Goal: Communication & Community: Participate in discussion

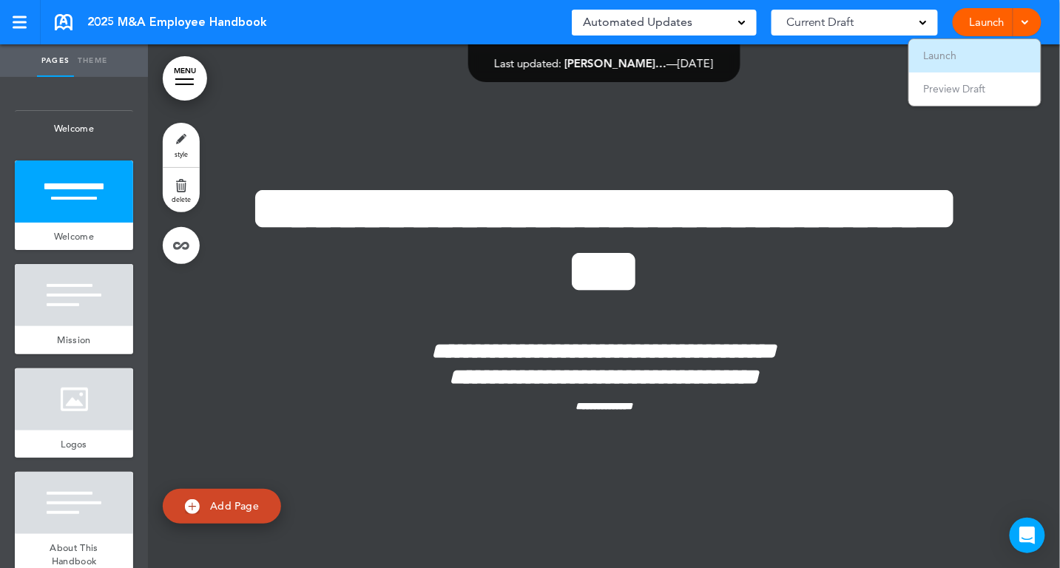
click at [957, 63] on li "Launch" at bounding box center [975, 55] width 132 height 33
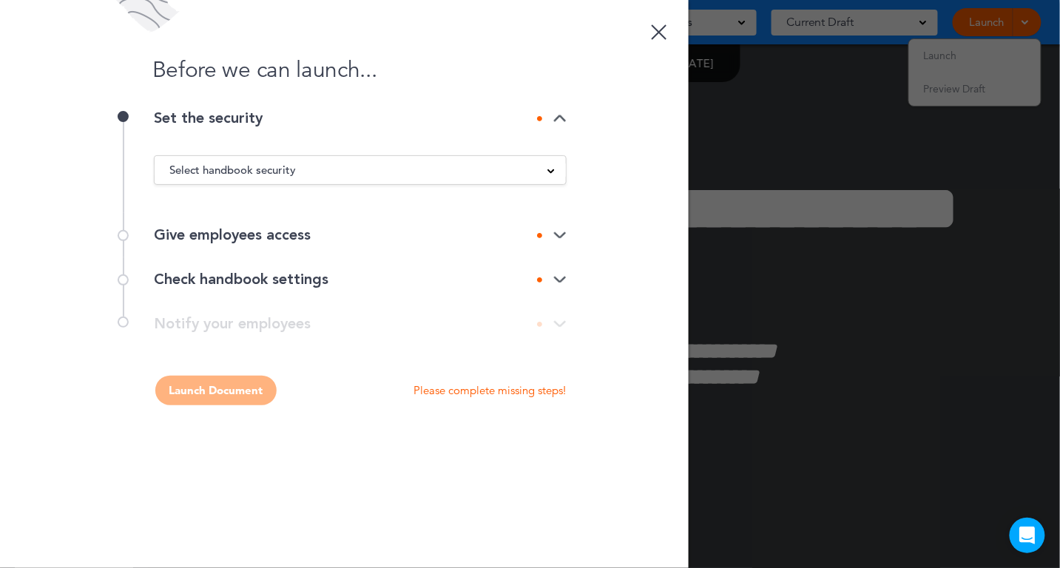
click at [559, 120] on img at bounding box center [560, 119] width 13 height 10
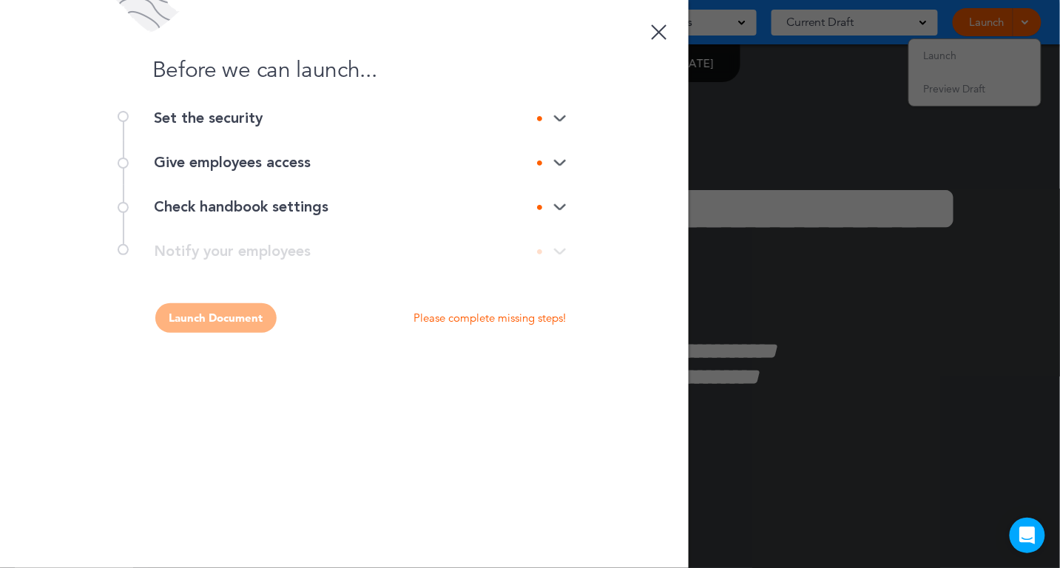
click at [559, 120] on img at bounding box center [560, 119] width 13 height 10
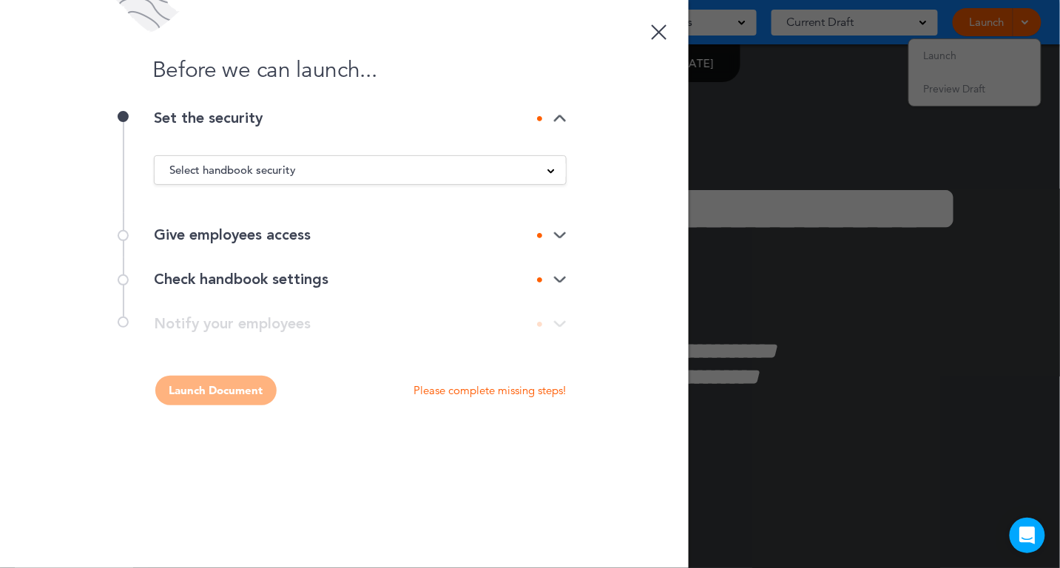
click at [554, 173] on span at bounding box center [551, 169] width 7 height 7
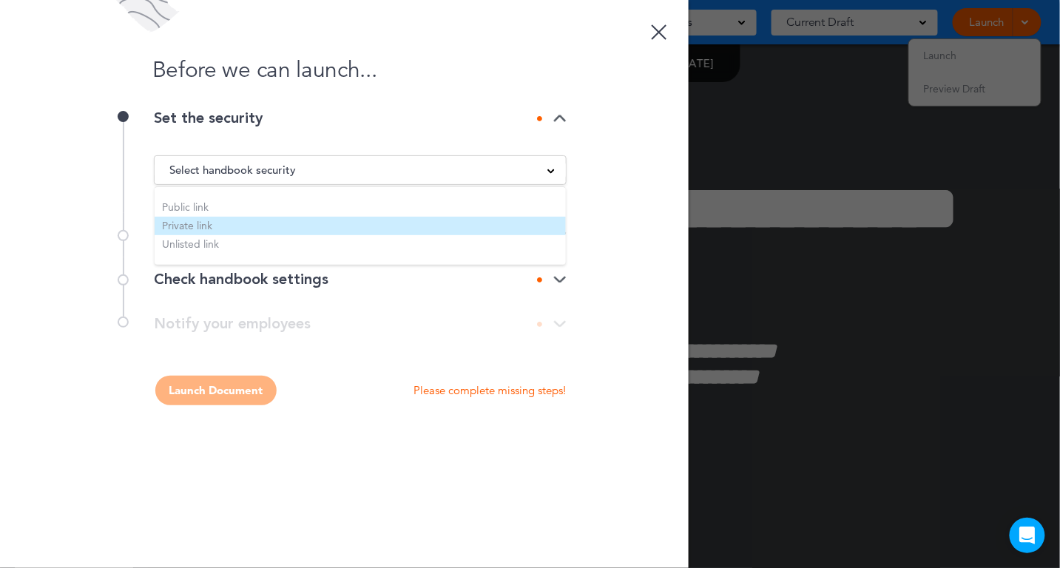
click at [533, 225] on li "Private link" at bounding box center [360, 226] width 411 height 18
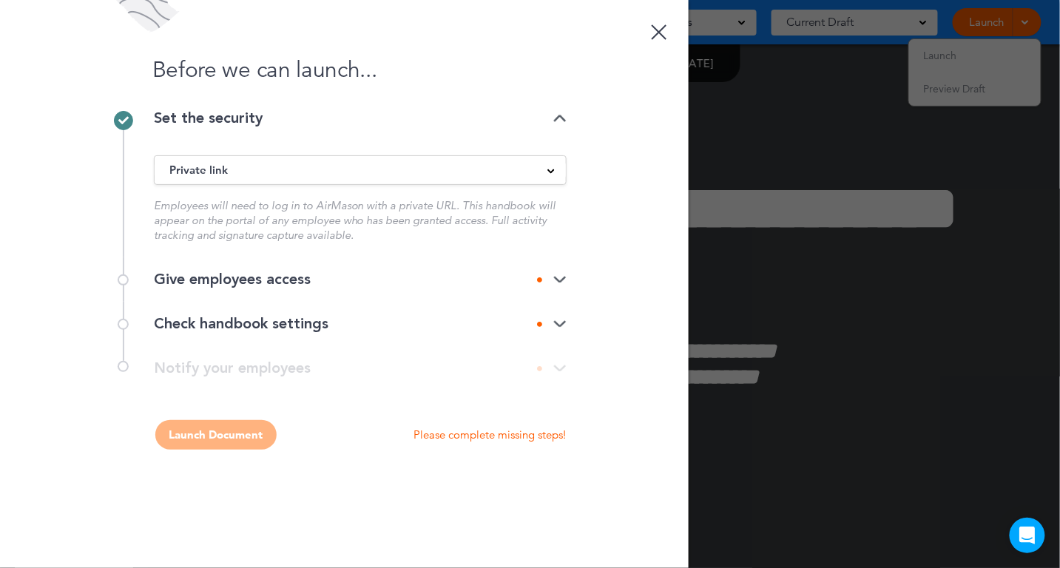
click at [563, 283] on img at bounding box center [560, 280] width 13 height 10
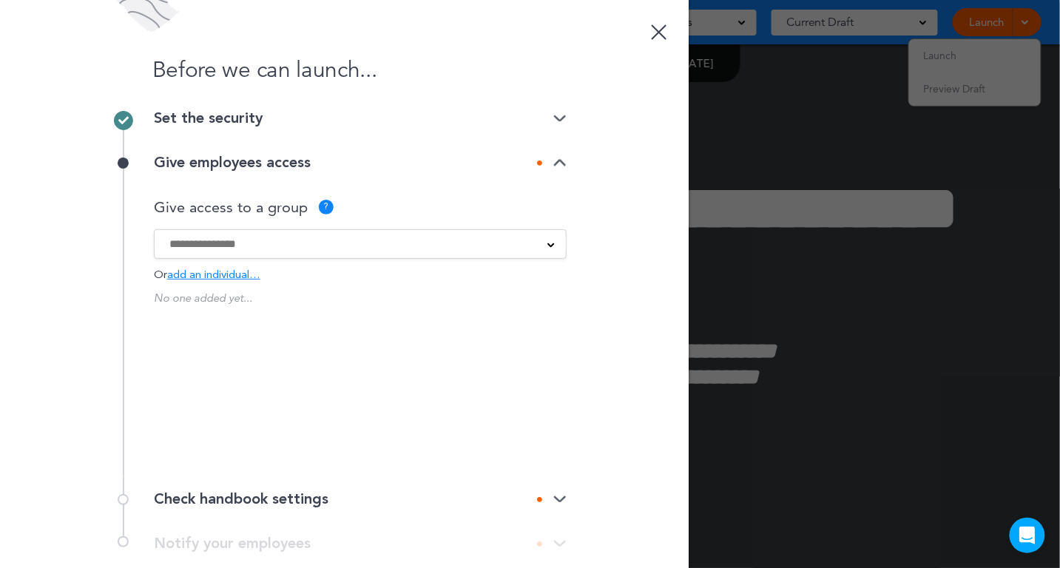
click at [547, 249] on div at bounding box center [360, 244] width 411 height 16
click at [652, 36] on div at bounding box center [660, 32] width 16 height 16
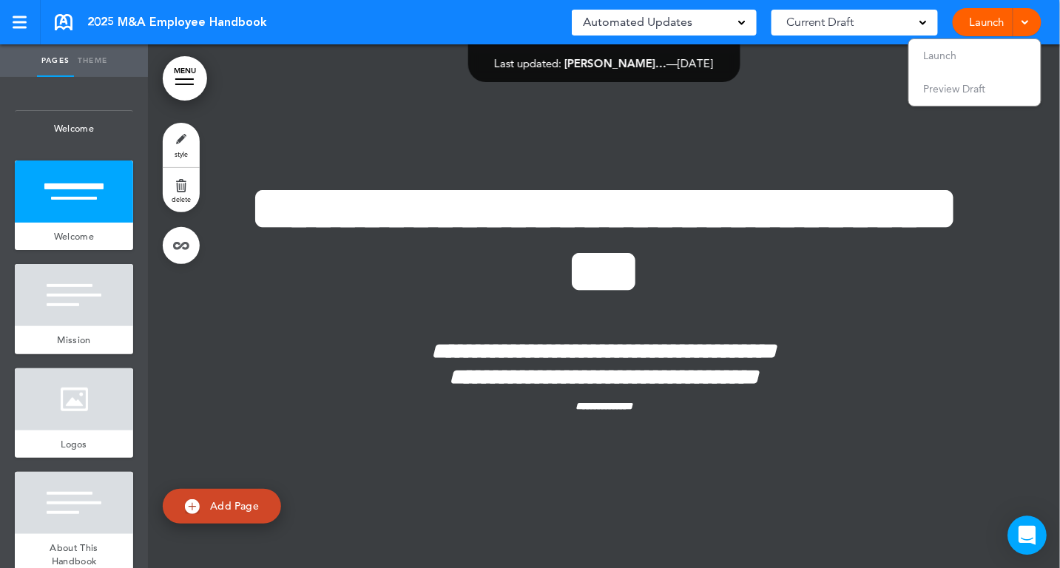
click at [1033, 536] on icon "Open Intercom Messenger" at bounding box center [1027, 535] width 17 height 19
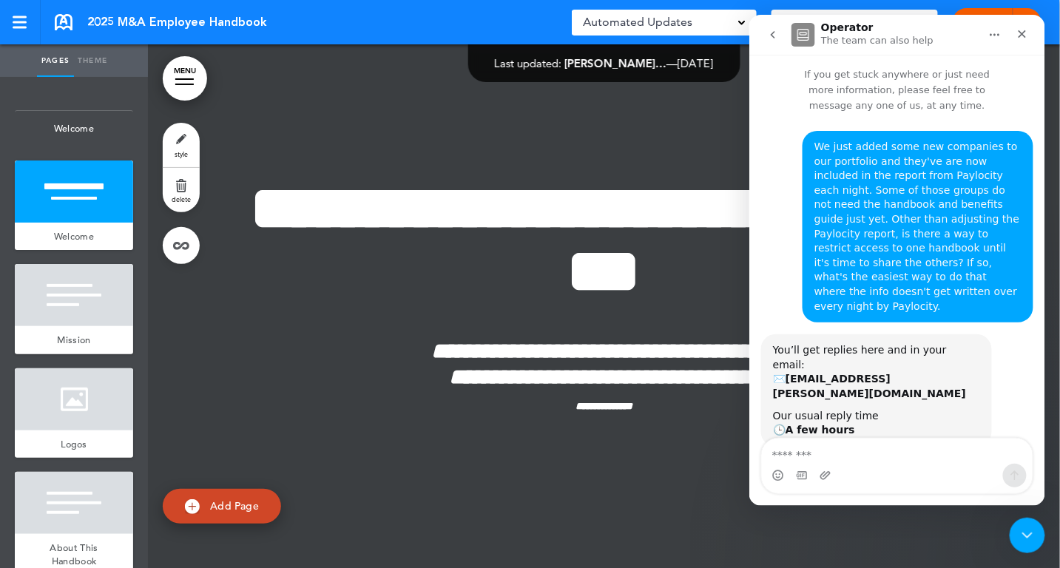
click at [963, 25] on div "Operator The team can also help" at bounding box center [885, 34] width 188 height 26
click at [767, 34] on icon "go back" at bounding box center [773, 34] width 12 height 12
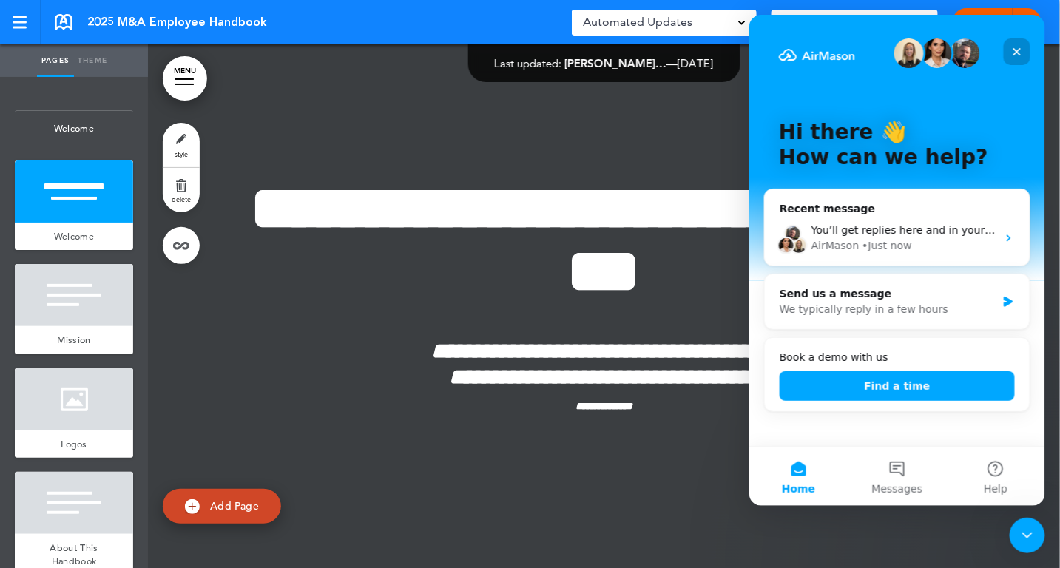
click at [1017, 55] on icon "Close" at bounding box center [1017, 51] width 12 height 12
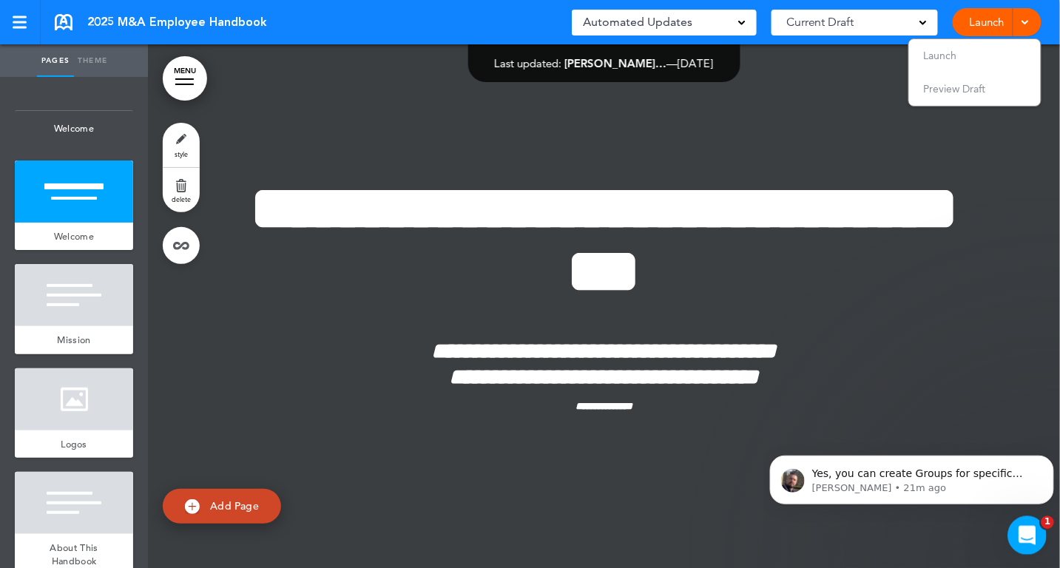
click at [1046, 524] on span "1" at bounding box center [1048, 523] width 13 height 13
click at [973, 491] on p "Ulysses • 22m ago" at bounding box center [923, 487] width 223 height 13
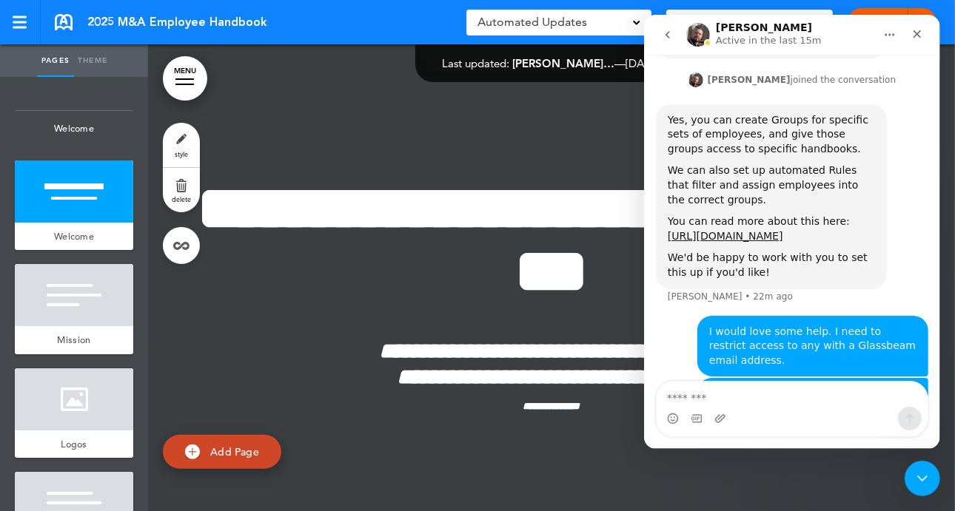
scroll to position [445, 0]
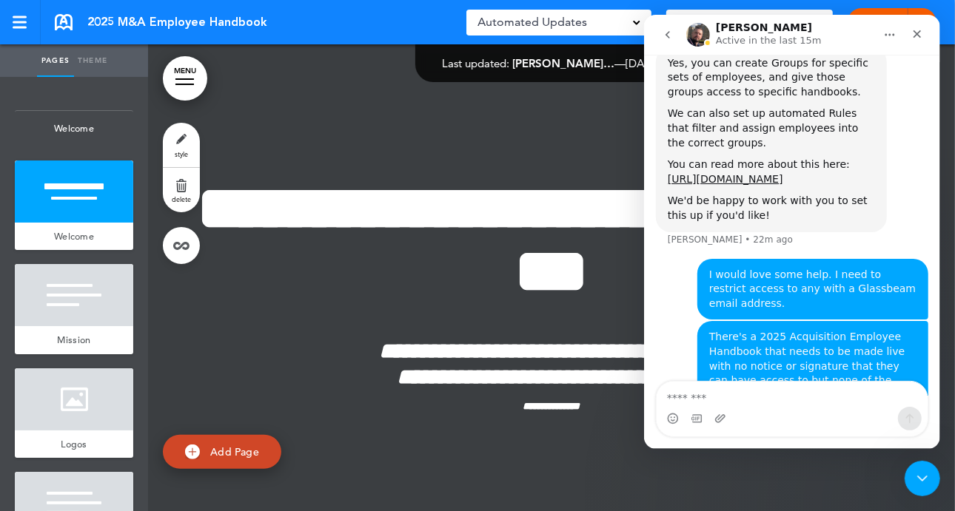
drag, startPoint x: 1026, startPoint y: 1, endPoint x: 553, endPoint y: 135, distance: 491.3
click at [553, 135] on div "**********" at bounding box center [551, 310] width 740 height 377
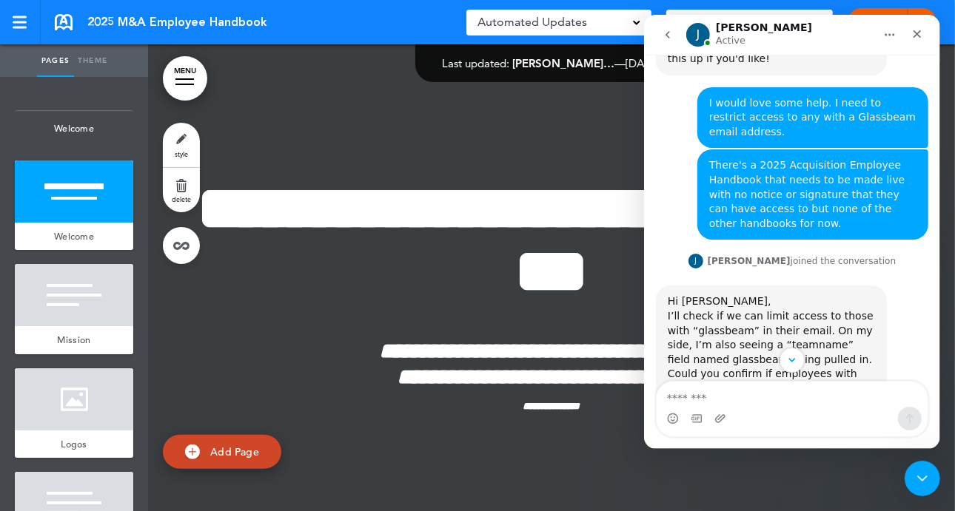
scroll to position [676, 0]
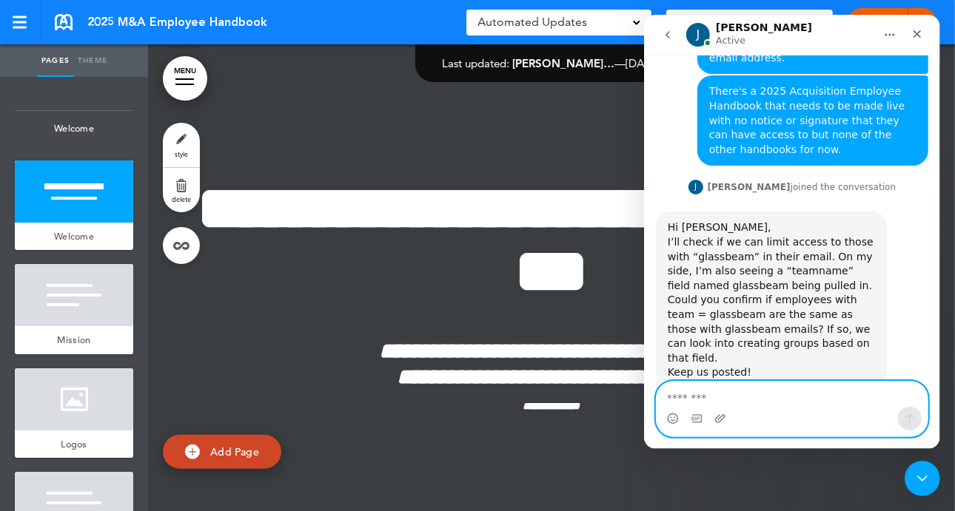
click at [721, 390] on textarea "Message…" at bounding box center [791, 394] width 271 height 25
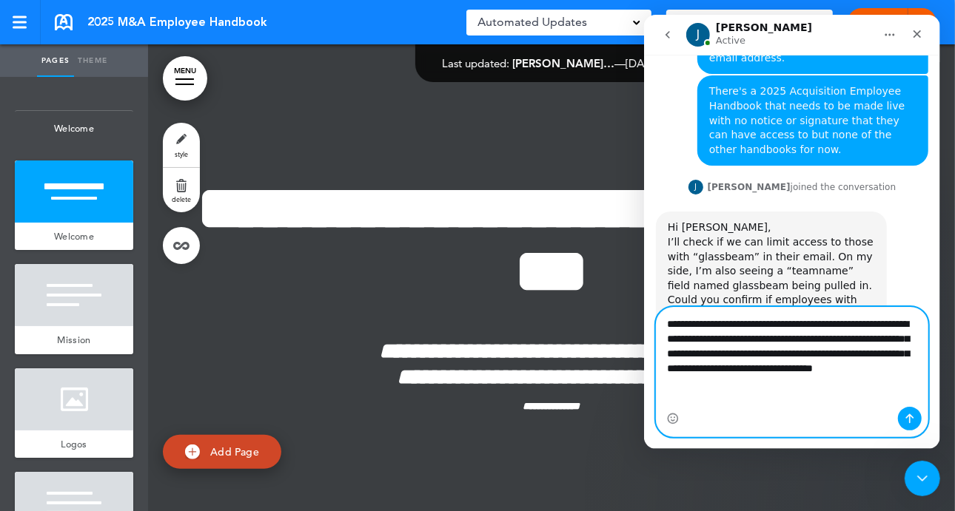
type textarea "**********"
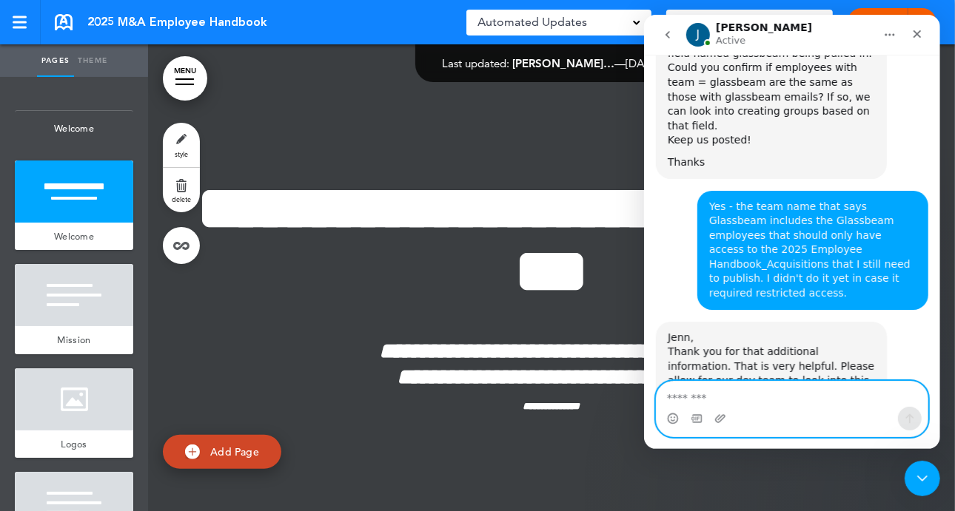
scroll to position [909, 0]
click at [775, 397] on textarea "Message…" at bounding box center [792, 394] width 272 height 25
type textarea "******"
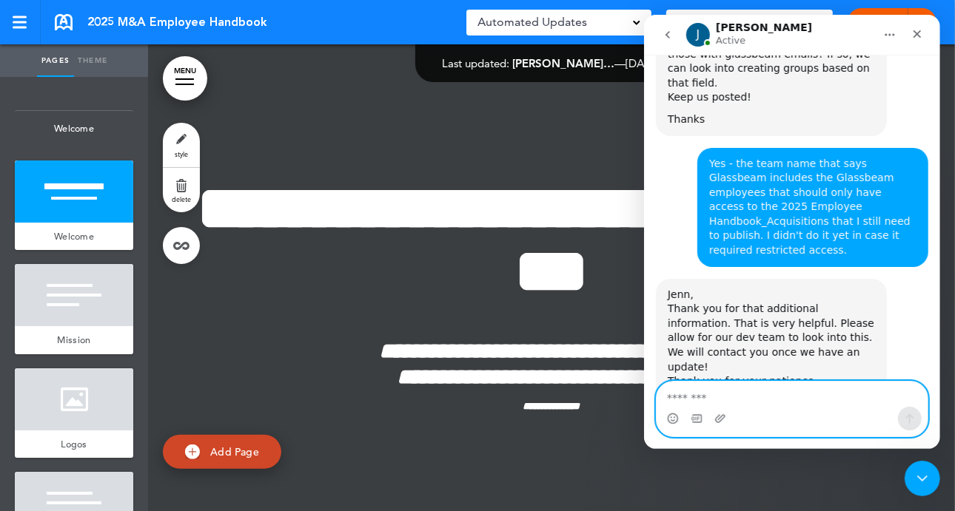
scroll to position [954, 0]
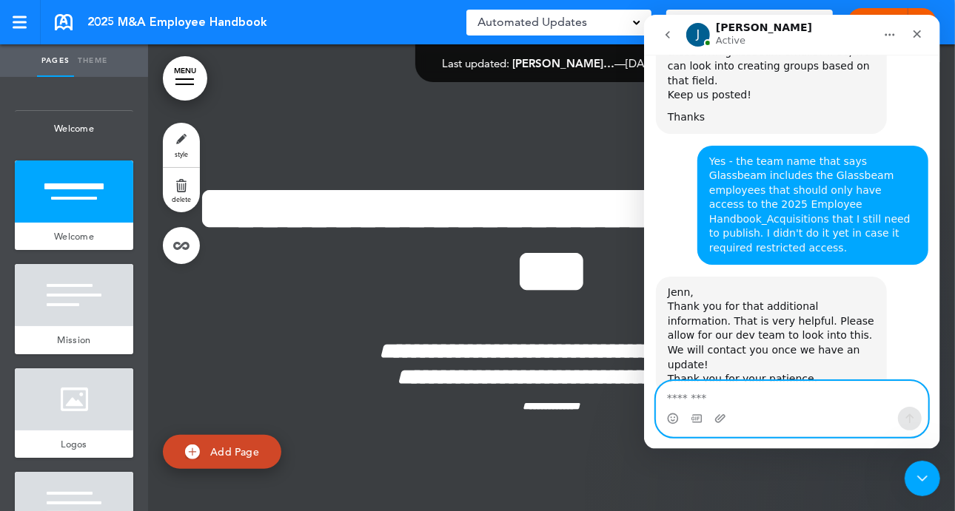
click at [737, 399] on textarea "Message…" at bounding box center [792, 394] width 272 height 25
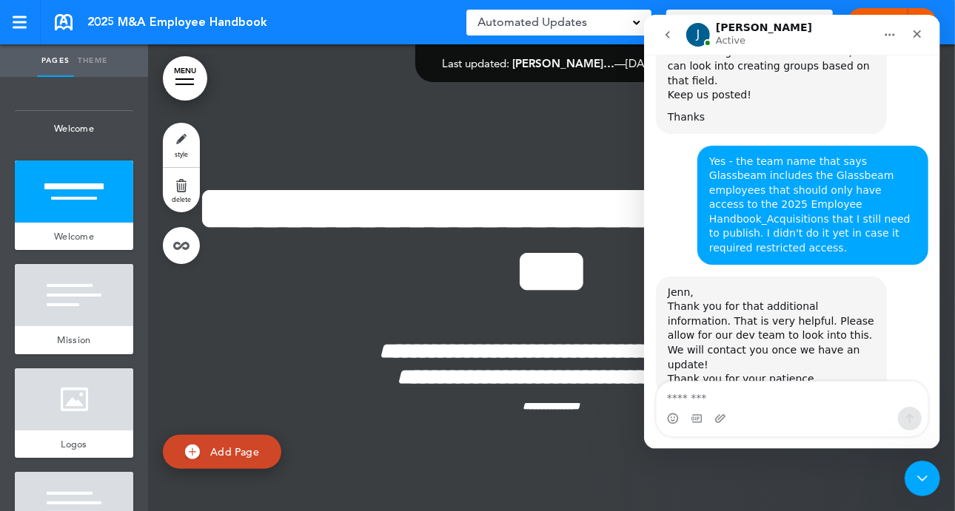
click at [771, 334] on div "Jenn, Thank you for that additional information. That is very helpful. Please a…" at bounding box center [791, 350] width 272 height 146
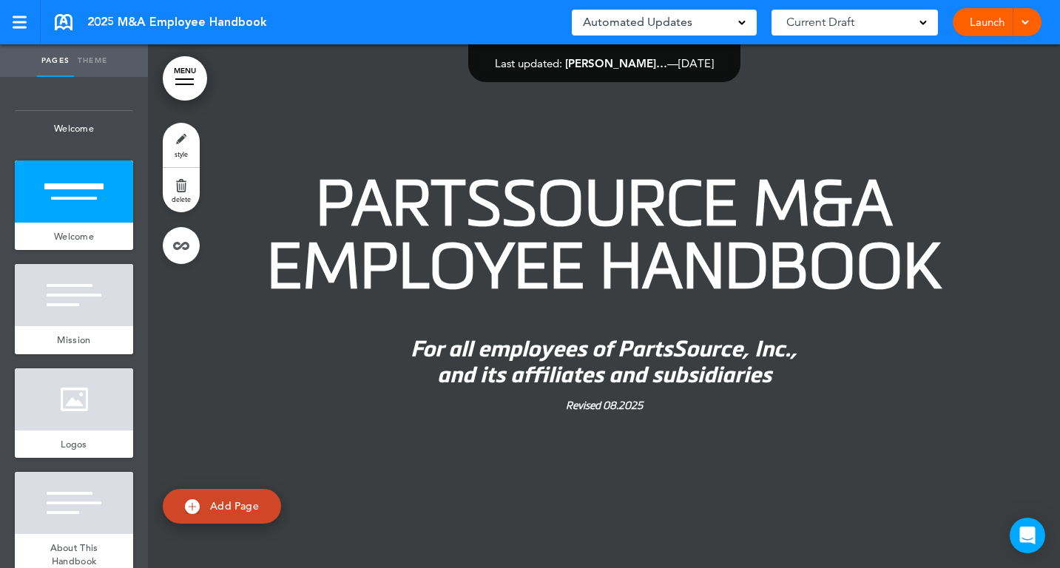
click at [95, 24] on span "2025 M&A Employee Handbook" at bounding box center [177, 22] width 180 height 16
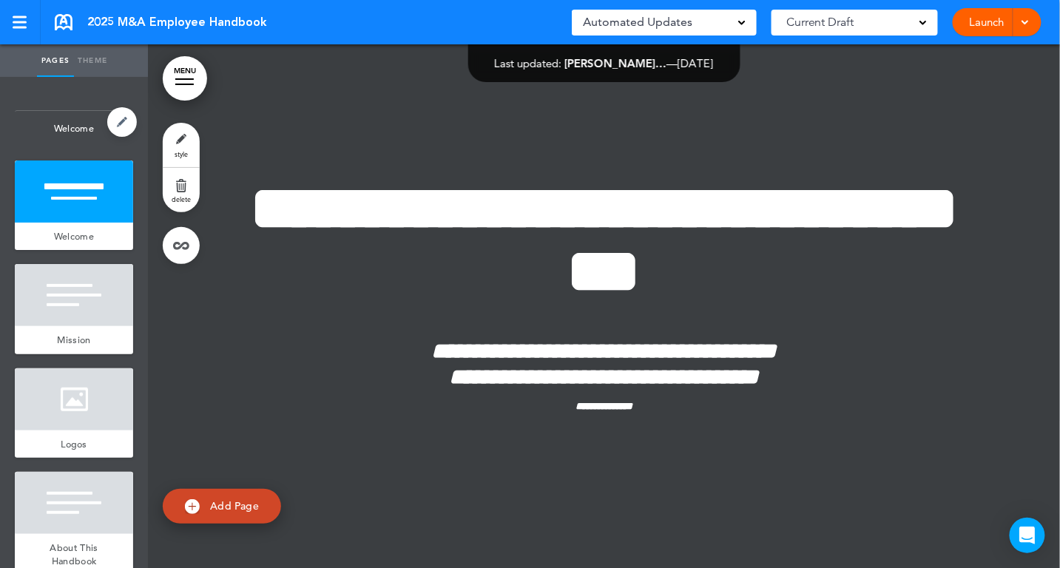
click at [74, 123] on span "Welcome" at bounding box center [74, 129] width 118 height 36
click at [128, 16] on span "2025 M&A Employee Handbook" at bounding box center [177, 22] width 180 height 16
